Goal: Task Accomplishment & Management: Complete application form

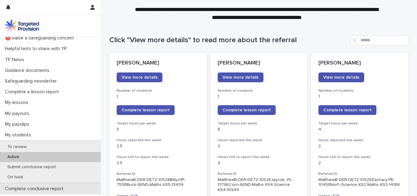
scroll to position [61, 0]
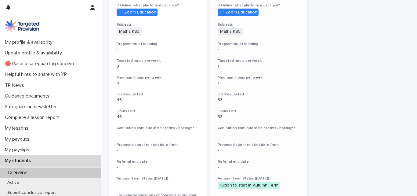
scroll to position [183, 0]
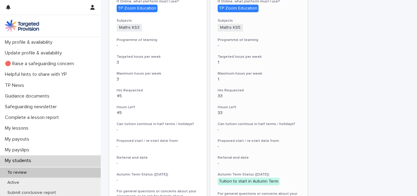
click at [257, 82] on div "Maze Mouzouris Marzetti View more details Number of students 1 Referral ID Matt…" at bounding box center [258, 66] width 97 height 316
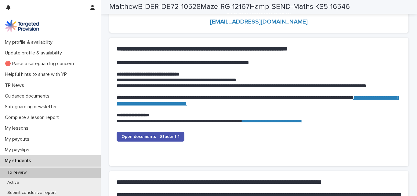
scroll to position [580, 0]
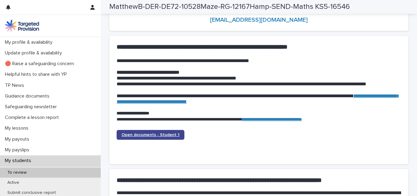
click at [154, 138] on link "Open documents - Student 1" at bounding box center [151, 135] width 68 height 10
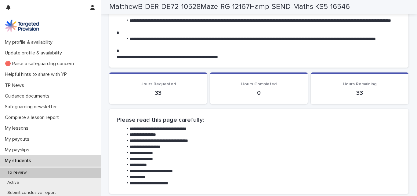
scroll to position [305, 0]
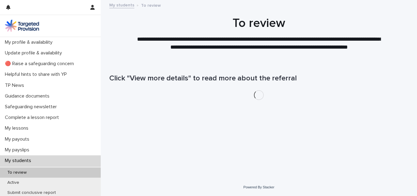
scroll to position [61, 0]
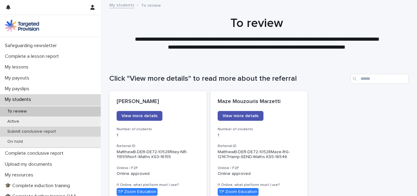
click at [46, 133] on p "Submit conclusive report" at bounding box center [31, 131] width 58 height 5
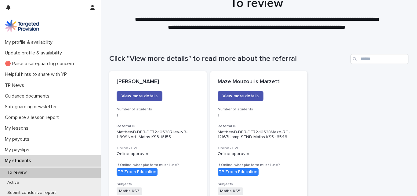
scroll to position [31, 0]
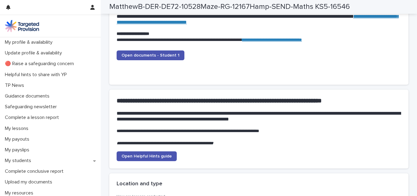
scroll to position [672, 0]
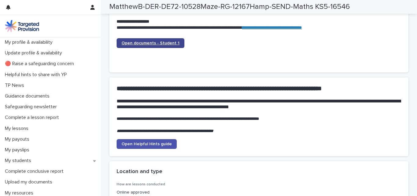
click at [137, 45] on span "Open documents - Student 1" at bounding box center [151, 43] width 58 height 4
